Goal: Use online tool/utility: Utilize a website feature to perform a specific function

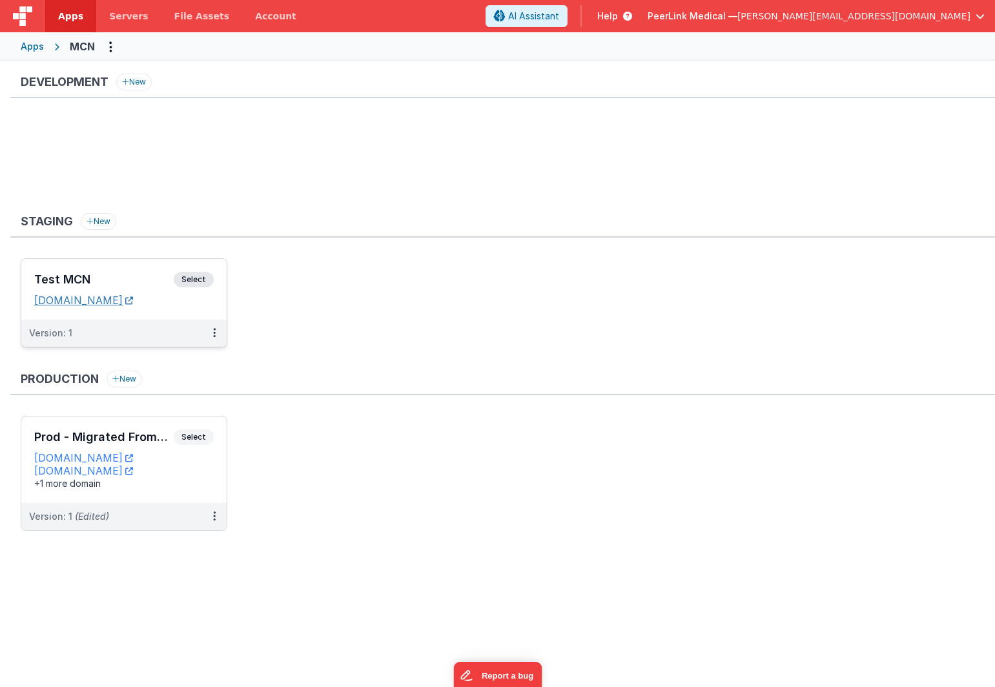
click at [133, 298] on link "[DOMAIN_NAME]" at bounding box center [83, 300] width 99 height 13
click at [133, 299] on link "[DOMAIN_NAME]" at bounding box center [83, 300] width 99 height 13
click at [132, 303] on link "[DOMAIN_NAME]" at bounding box center [83, 300] width 99 height 13
click at [127, 22] on span "Servers" at bounding box center [128, 16] width 39 height 13
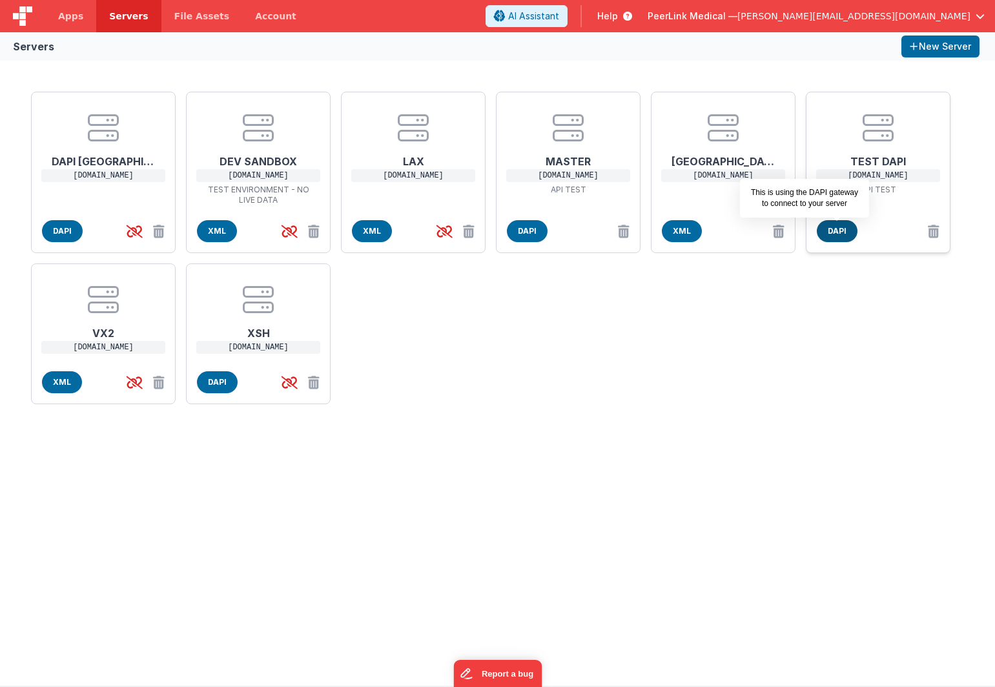
click at [841, 234] on span "DAPI" at bounding box center [836, 231] width 41 height 22
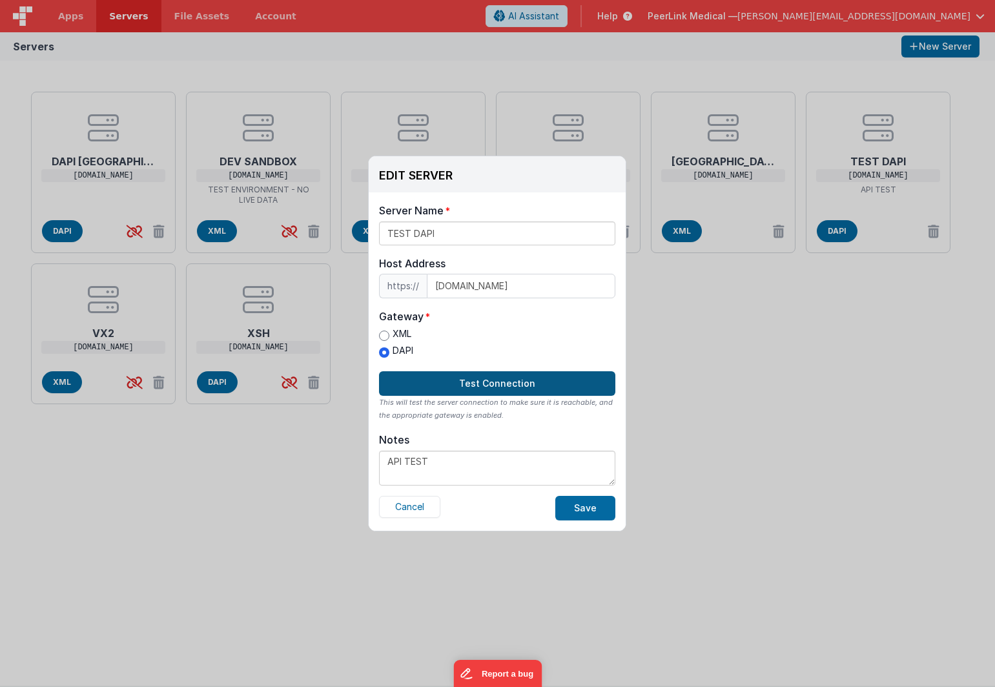
click at [497, 387] on button "Test Connection" at bounding box center [497, 383] width 236 height 25
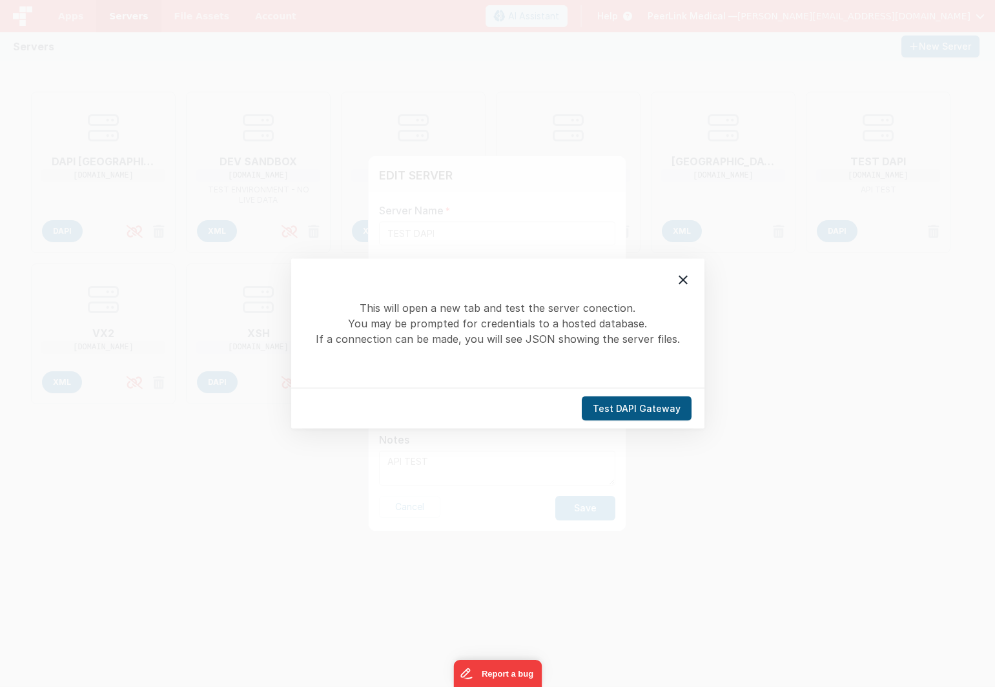
click at [627, 406] on button "Test DAPI Gateway" at bounding box center [637, 408] width 110 height 25
